Goal: Find contact information: Find contact information

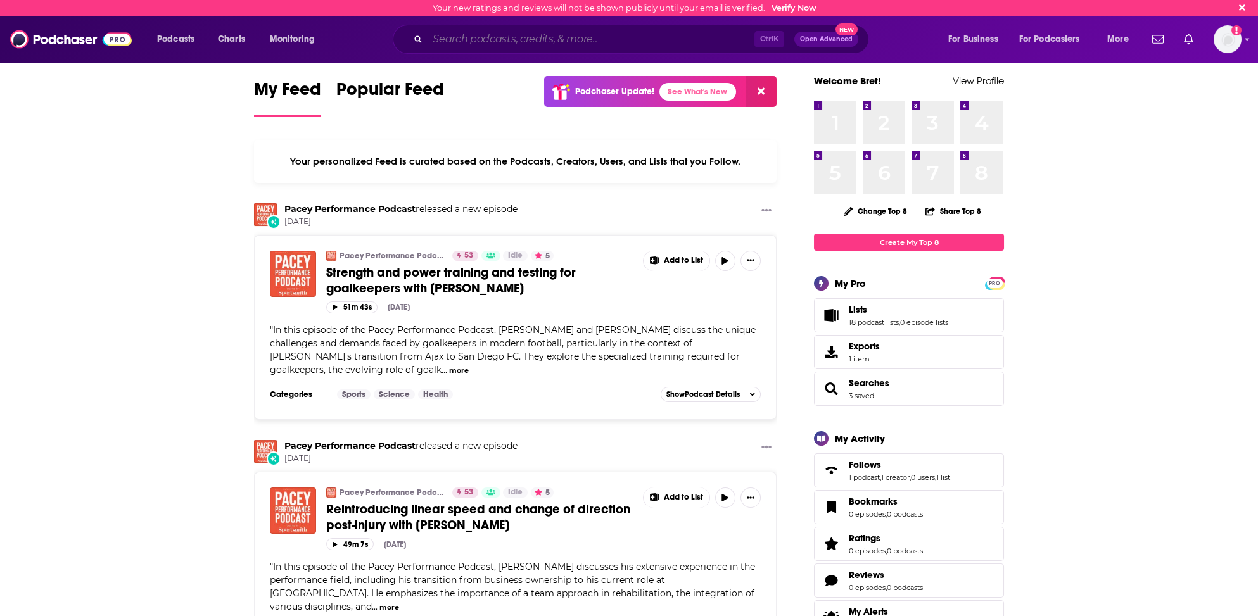
click at [446, 39] on input "Search podcasts, credits, & more..." at bounding box center [590, 39] width 327 height 20
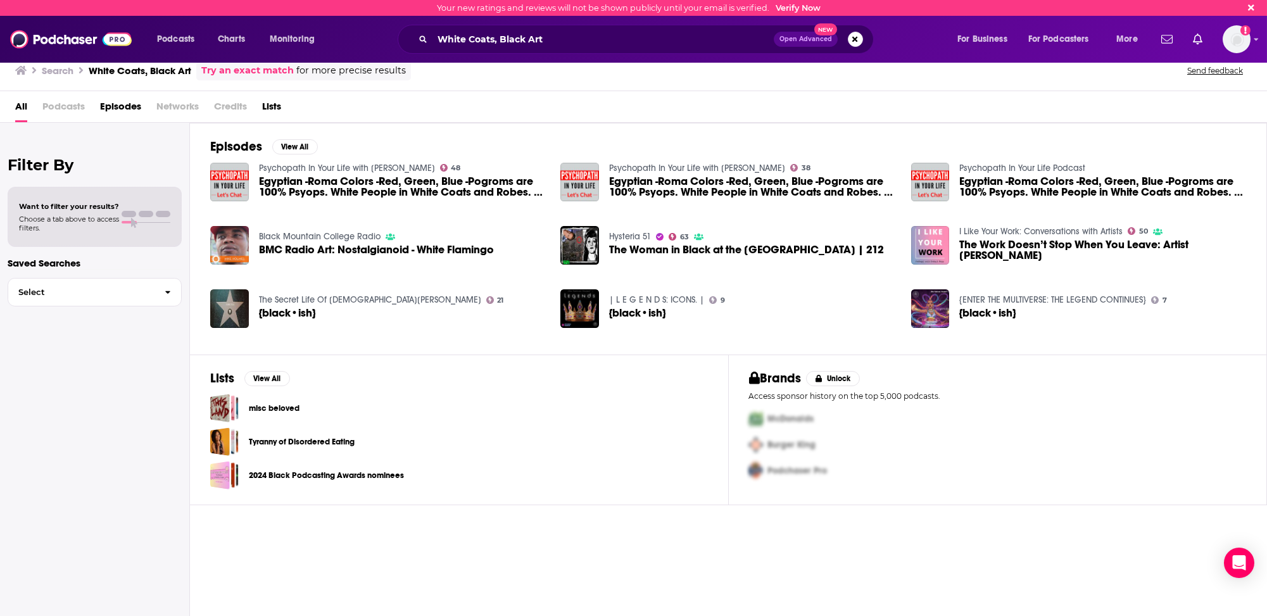
click at [68, 104] on span "Podcasts" at bounding box center [63, 109] width 42 height 26
click at [62, 103] on span "Podcasts" at bounding box center [63, 109] width 42 height 26
click at [61, 108] on span "Podcasts" at bounding box center [63, 109] width 42 height 26
drag, startPoint x: 488, startPoint y: 35, endPoint x: 488, endPoint y: 56, distance: 21.5
click at [488, 35] on input "White Coats, Black Art" at bounding box center [603, 39] width 341 height 20
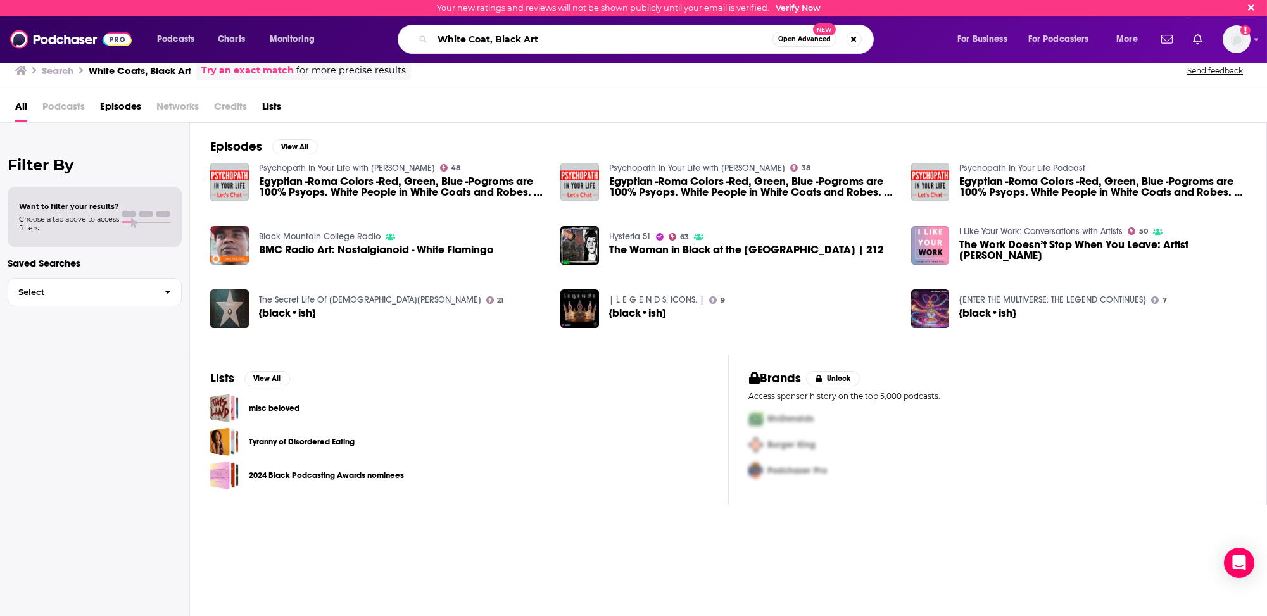
type input "White Coat, Black Art"
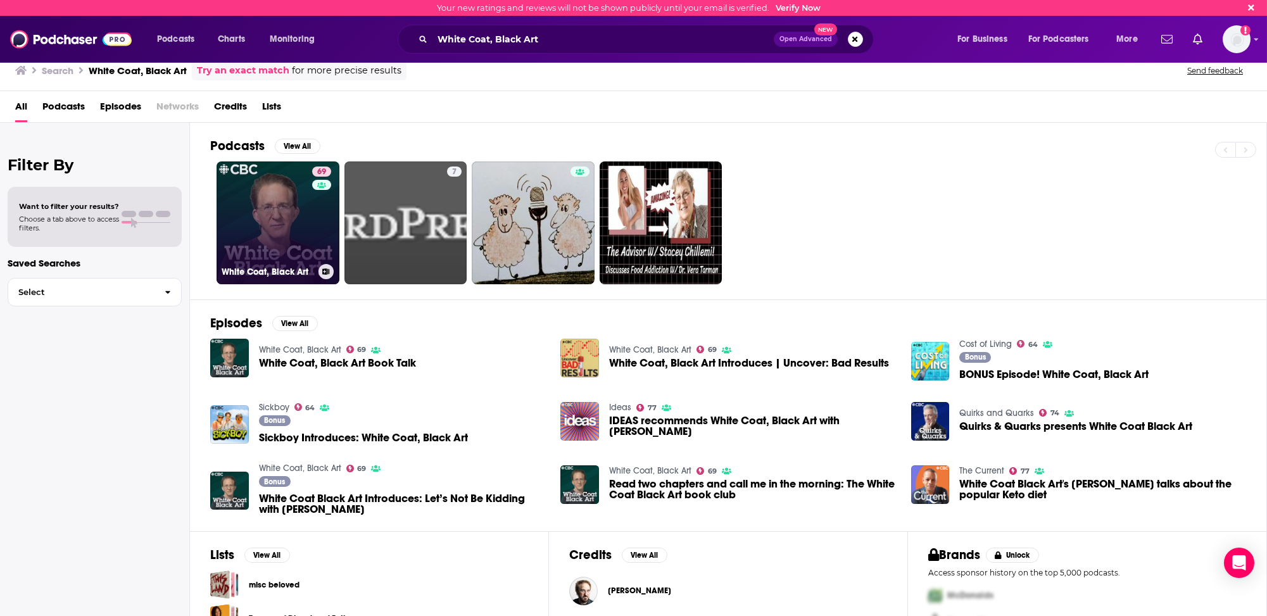
click at [248, 239] on link "69 White Coat, Black Art" at bounding box center [278, 222] width 123 height 123
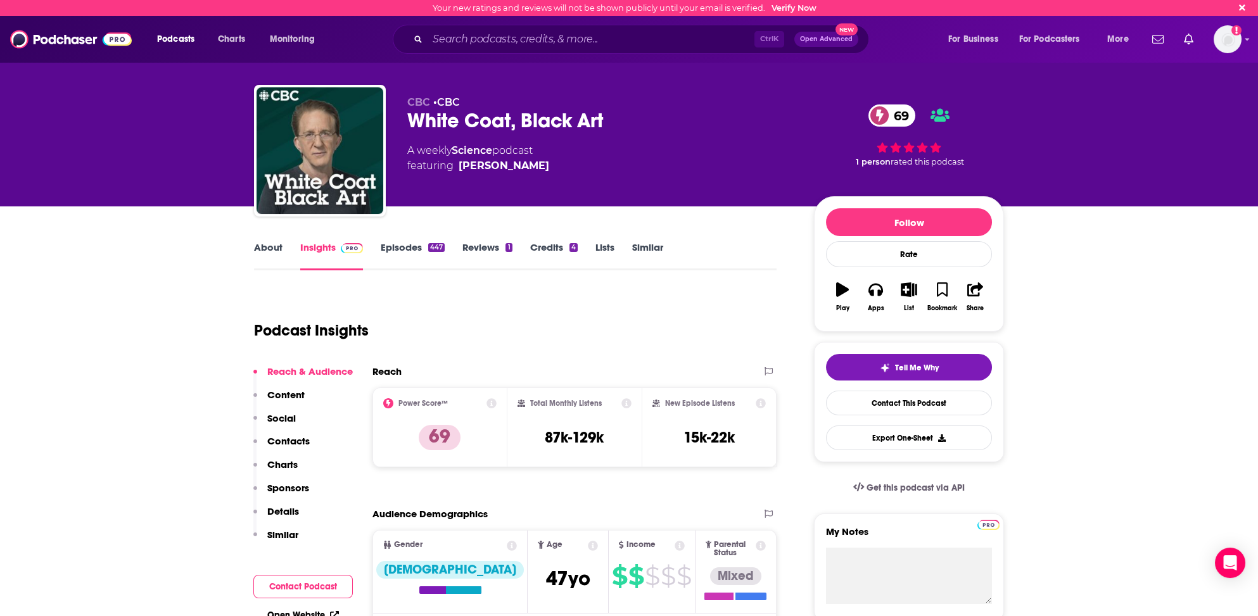
click at [288, 439] on p "Contacts" at bounding box center [288, 441] width 42 height 12
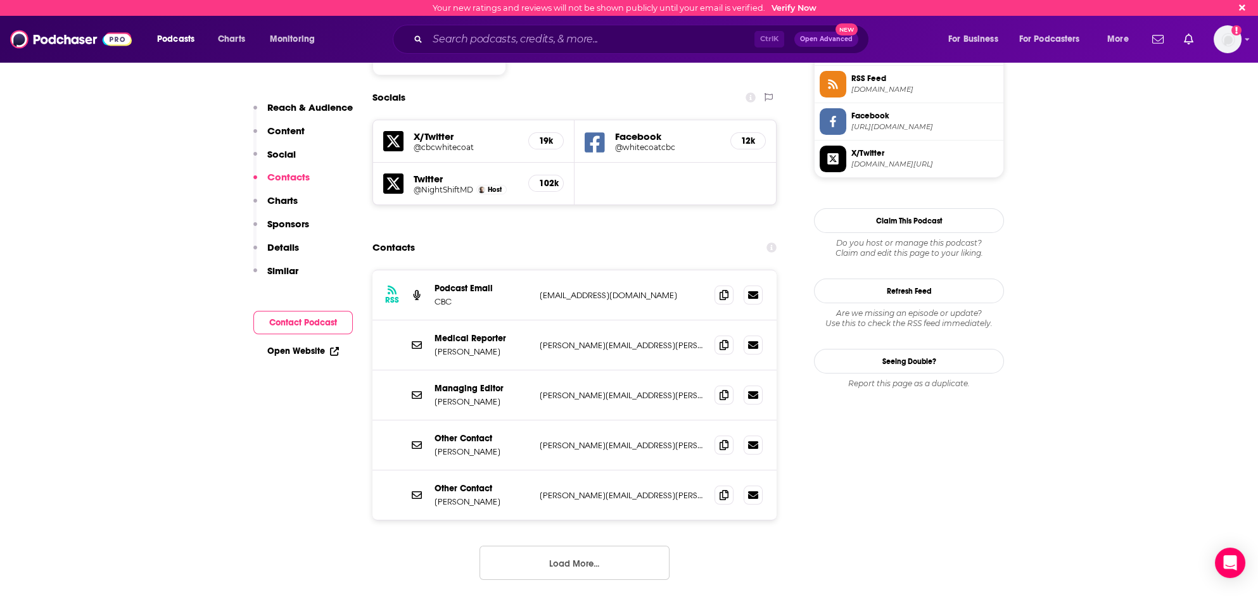
scroll to position [1056, 0]
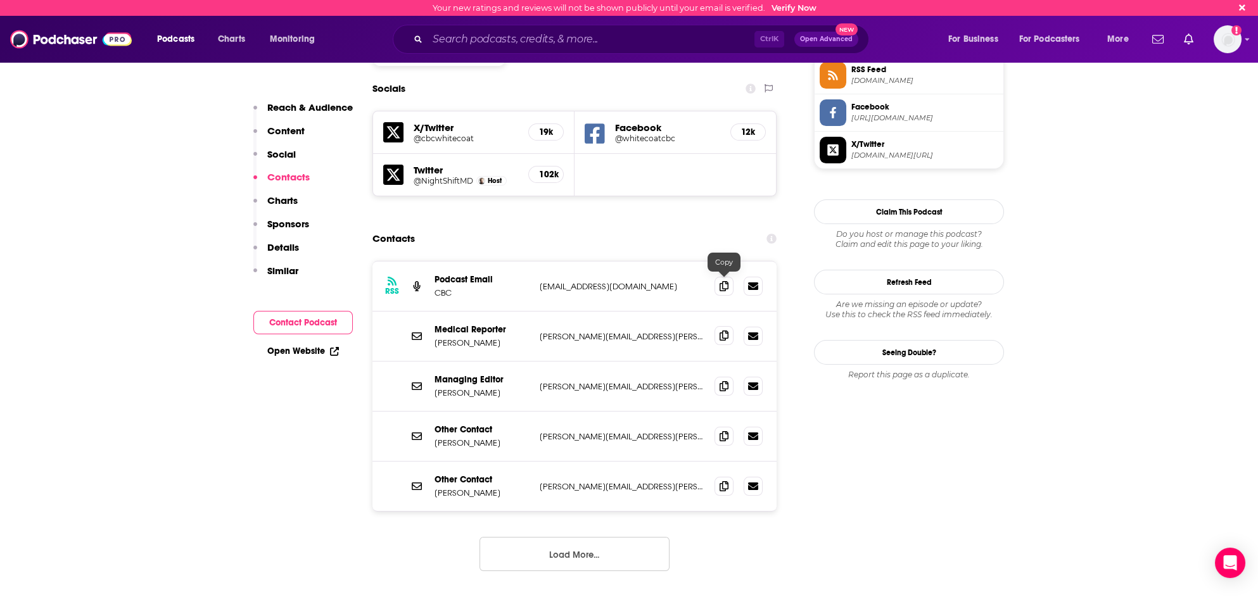
click at [721, 331] on icon at bounding box center [723, 336] width 9 height 10
click at [470, 42] on input "Search podcasts, credits, & more..." at bounding box center [590, 39] width 327 height 20
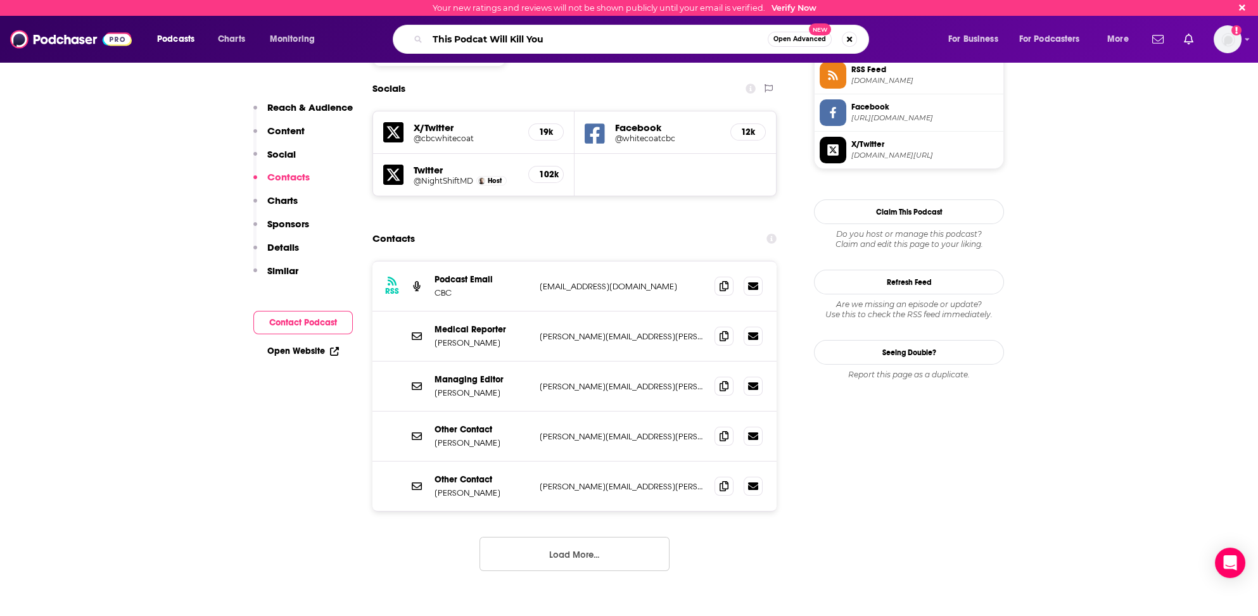
type input "This Podcast Will Kill You"
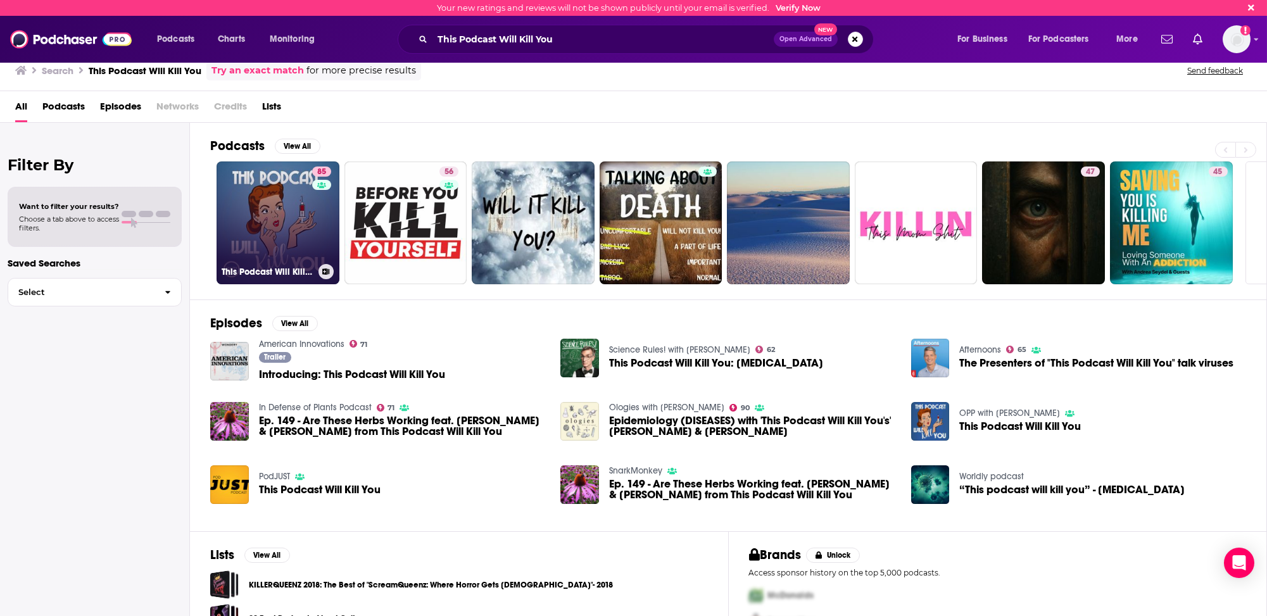
click at [236, 227] on link "85 This Podcast Will Kill You" at bounding box center [278, 222] width 123 height 123
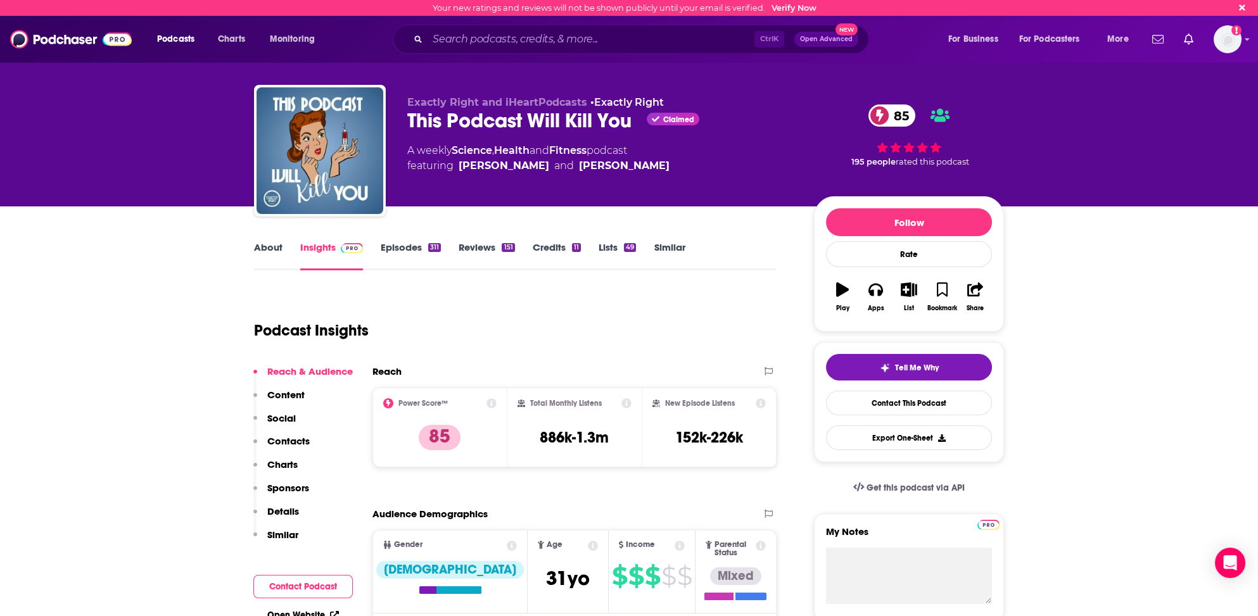
click at [292, 436] on p "Contacts" at bounding box center [288, 441] width 42 height 12
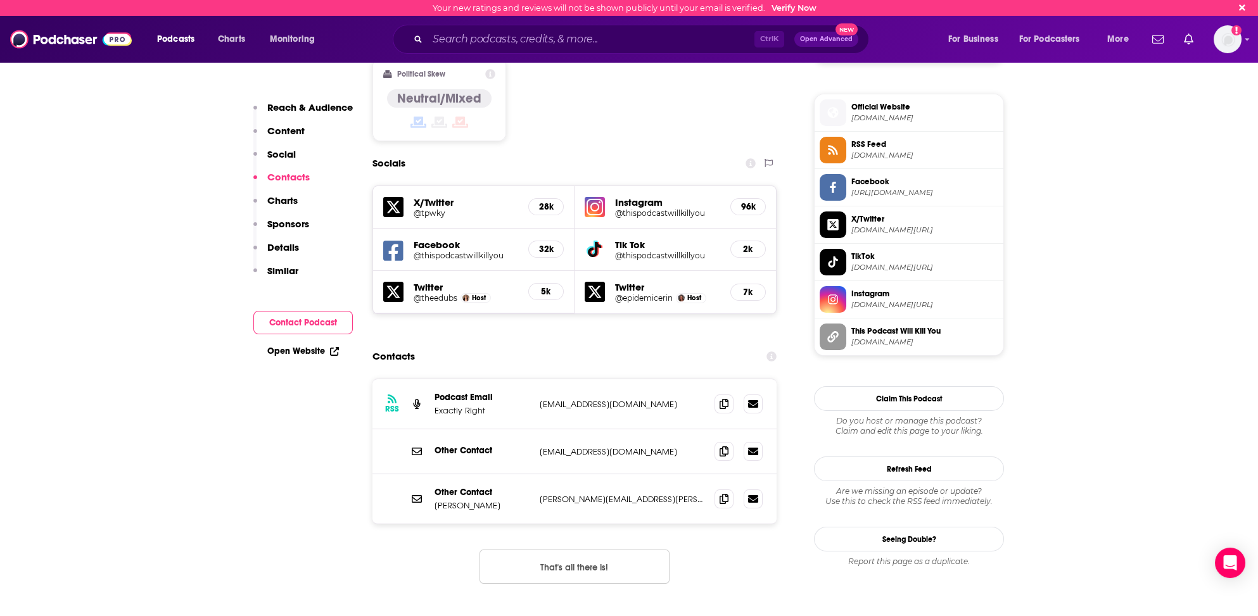
scroll to position [957, 0]
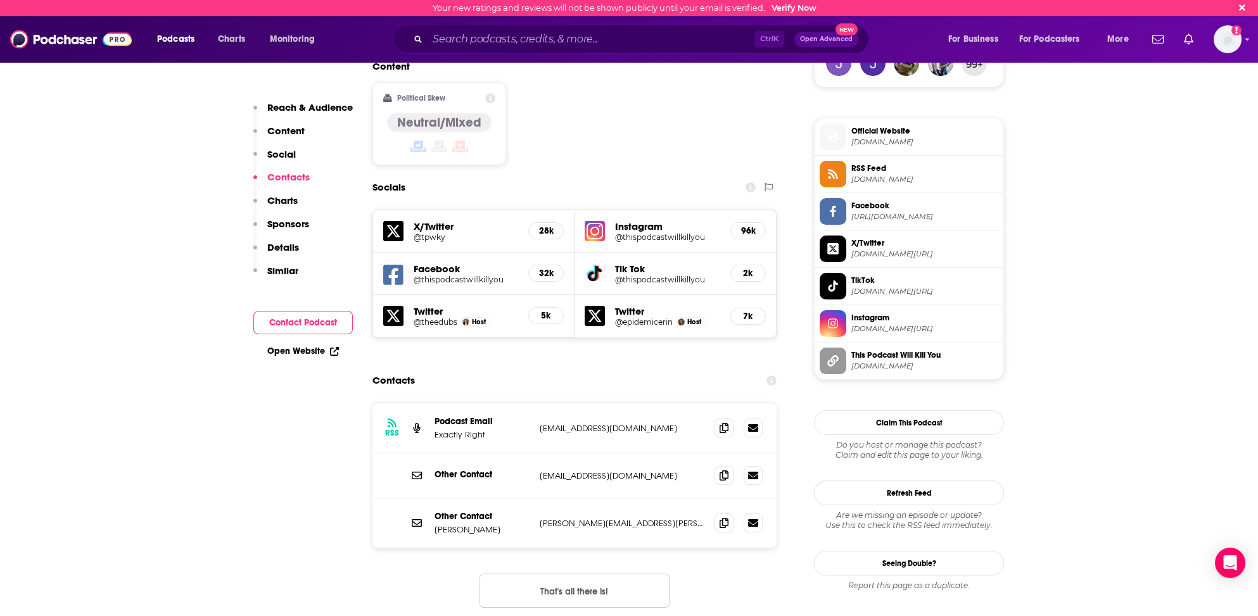
drag, startPoint x: 433, startPoint y: 460, endPoint x: 499, endPoint y: 465, distance: 66.1
click at [499, 498] on div "Other Contact [PERSON_NAME] [PERSON_NAME][EMAIL_ADDRESS][PERSON_NAME][DOMAIN_NA…" at bounding box center [574, 522] width 404 height 49
copy p "[PERSON_NAME]"
click at [724, 422] on icon at bounding box center [723, 427] width 9 height 10
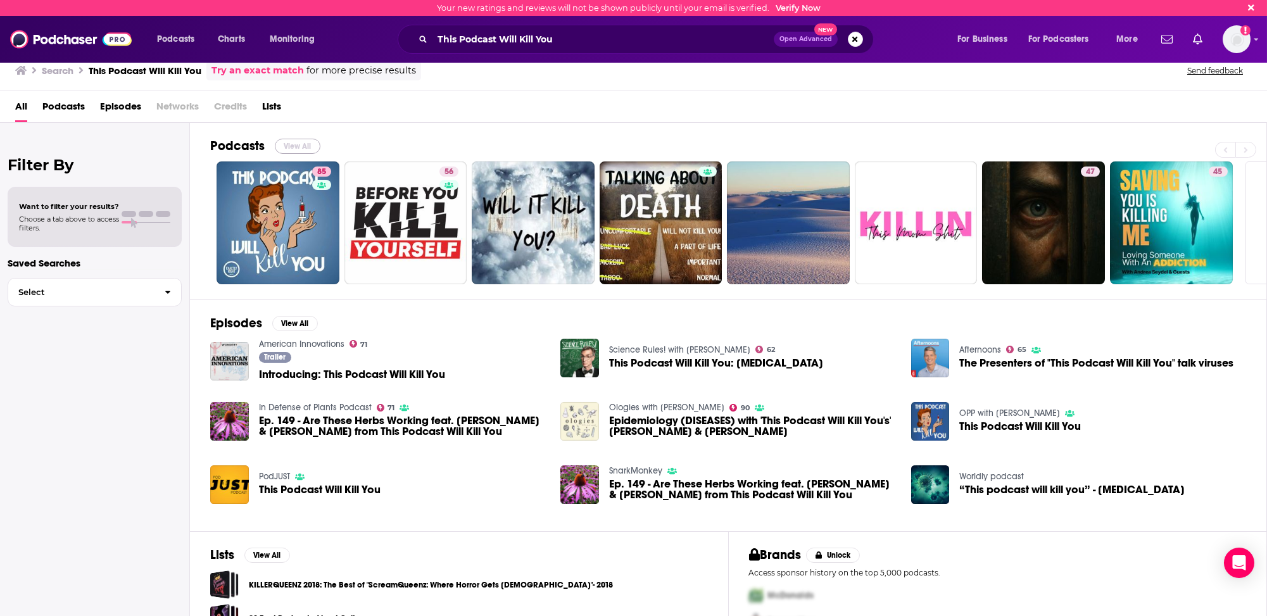
click at [291, 142] on button "View All" at bounding box center [298, 146] width 46 height 15
